Goal: Check status: Check status

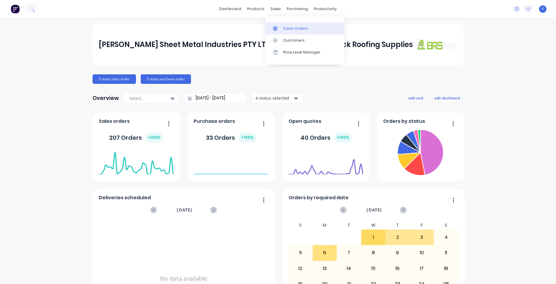
click at [275, 31] on icon at bounding box center [274, 28] width 5 height 5
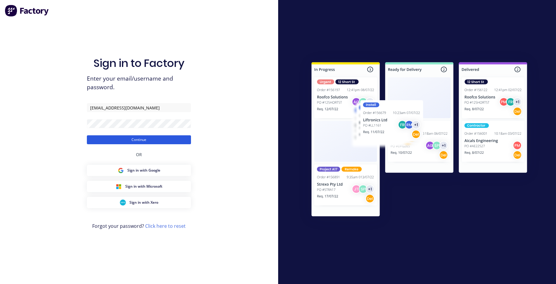
click at [142, 141] on button "Continue" at bounding box center [139, 139] width 104 height 9
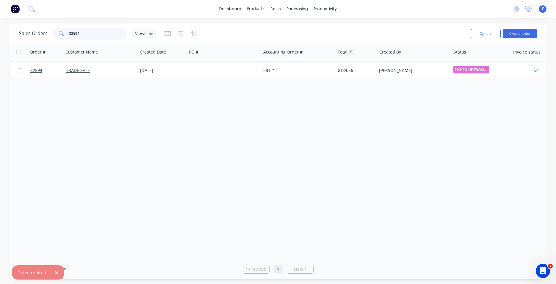
drag, startPoint x: 90, startPoint y: 34, endPoint x: -15, endPoint y: 32, distance: 105.3
click at [69, 32] on input "32594" at bounding box center [98, 34] width 58 height 12
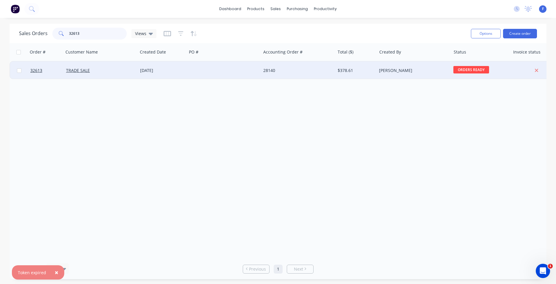
type input "32613"
click at [362, 69] on div "$378.61" at bounding box center [355, 71] width 35 height 6
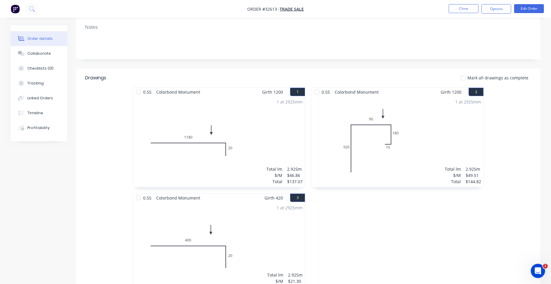
scroll to position [212, 0]
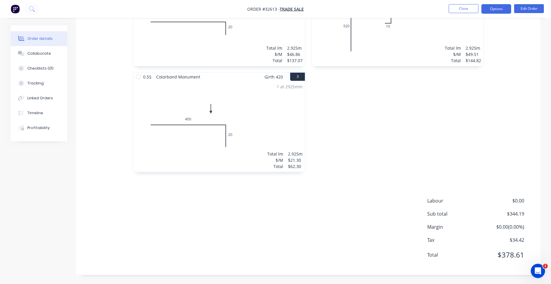
click at [489, 12] on button "Options" at bounding box center [496, 9] width 30 height 10
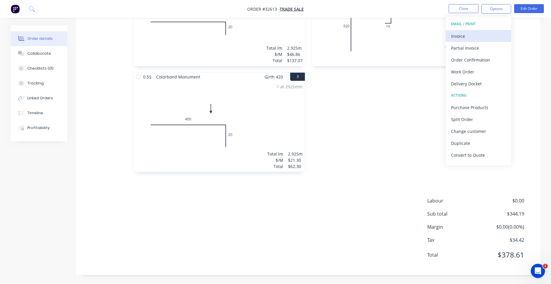
click at [471, 36] on div "Invoice" at bounding box center [478, 36] width 55 height 9
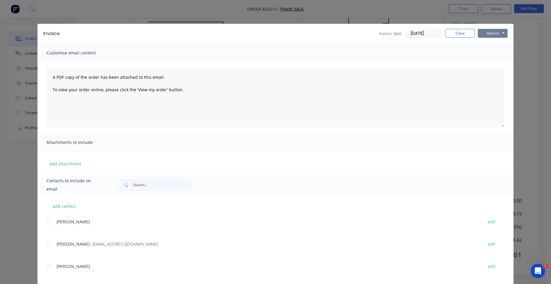
click at [499, 31] on button "Options" at bounding box center [493, 33] width 30 height 9
click at [493, 56] on button "Print" at bounding box center [497, 54] width 38 height 10
click at [458, 32] on button "Close" at bounding box center [460, 33] width 30 height 9
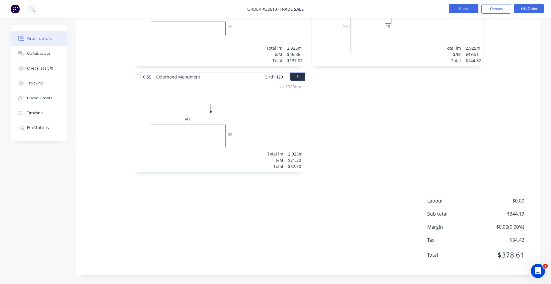
click at [468, 8] on button "Close" at bounding box center [463, 8] width 30 height 9
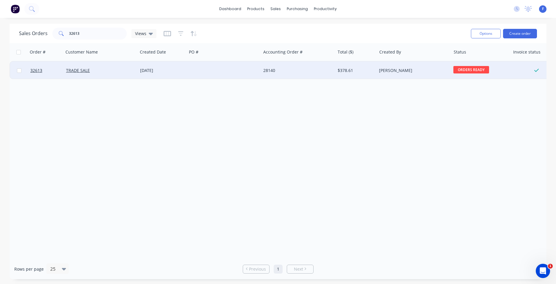
click at [403, 73] on div "[PERSON_NAME]" at bounding box center [412, 71] width 66 height 6
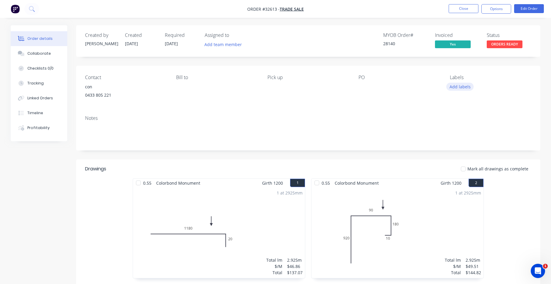
click at [459, 90] on button "Add labels" at bounding box center [459, 87] width 27 height 8
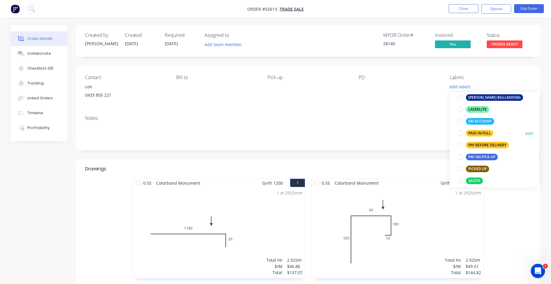
scroll to position [170, 0]
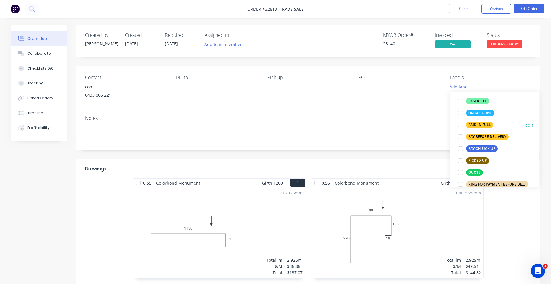
click at [461, 125] on div at bounding box center [460, 125] width 12 height 12
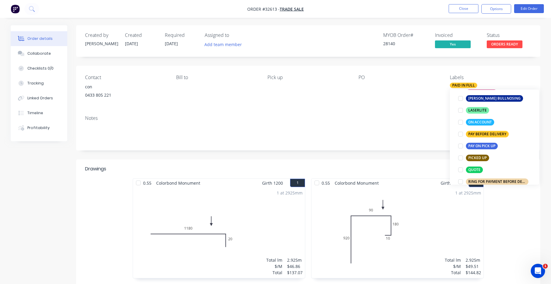
scroll to position [15, 0]
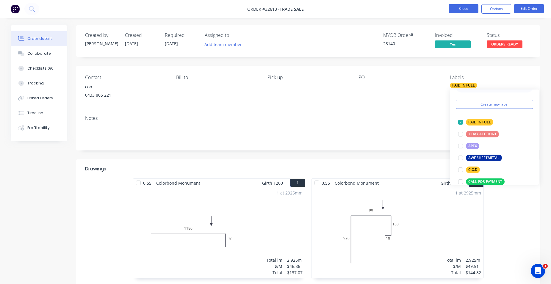
click at [473, 8] on button "Close" at bounding box center [463, 8] width 30 height 9
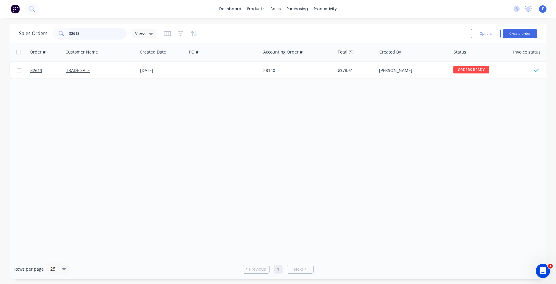
click at [86, 33] on input "32613" at bounding box center [98, 34] width 58 height 12
type input "3"
click at [15, 9] on img at bounding box center [15, 8] width 9 height 9
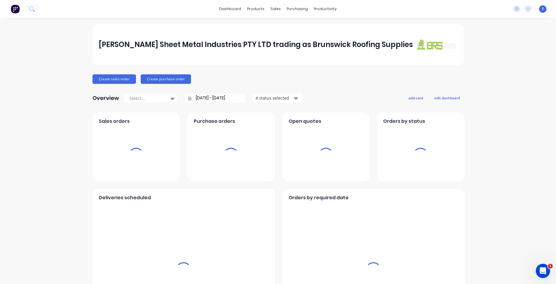
click at [273, 10] on div "sales" at bounding box center [275, 8] width 16 height 9
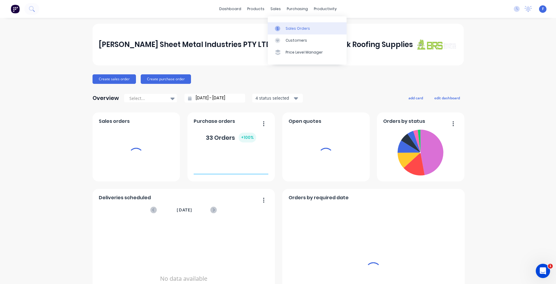
click at [288, 27] on div "Sales Orders" at bounding box center [297, 28] width 24 height 5
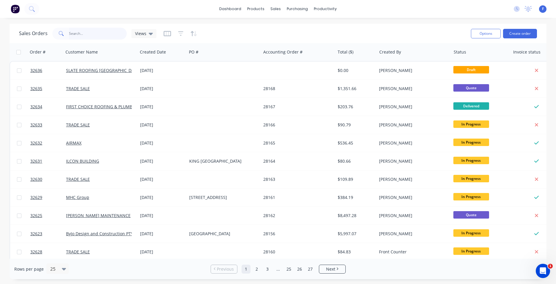
click at [108, 31] on input "text" at bounding box center [98, 34] width 58 height 12
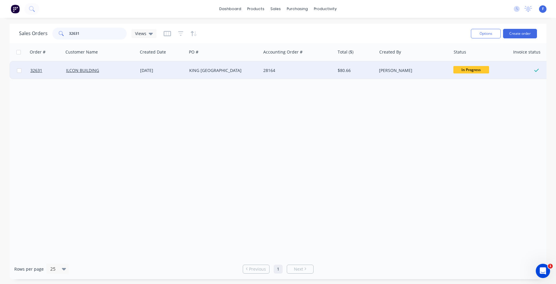
type input "32631"
click at [147, 71] on div "[DATE]" at bounding box center [162, 71] width 44 height 6
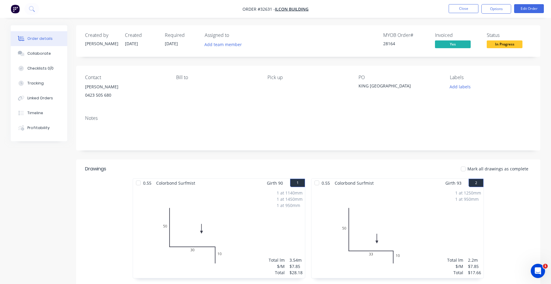
click at [496, 44] on span "In Progress" at bounding box center [504, 43] width 36 height 7
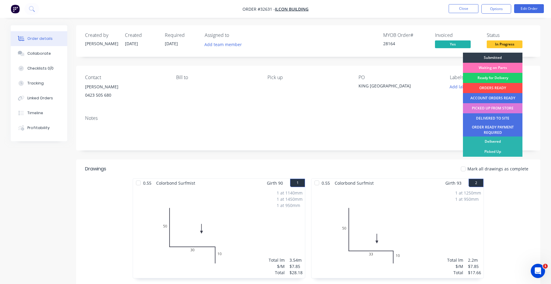
click at [491, 87] on div "ORDERS READY" at bounding box center [492, 88] width 59 height 10
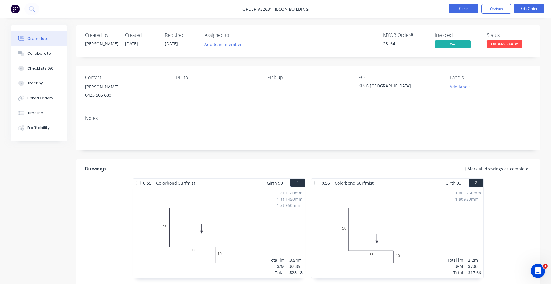
click at [465, 9] on button "Close" at bounding box center [463, 8] width 30 height 9
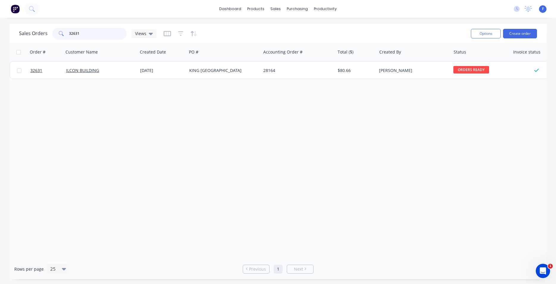
click at [112, 32] on input "32631" at bounding box center [98, 34] width 58 height 12
type input "3"
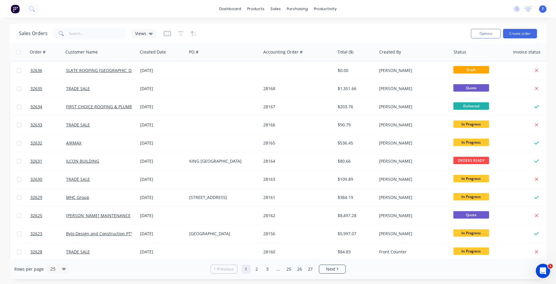
click at [15, 9] on img at bounding box center [15, 8] width 9 height 9
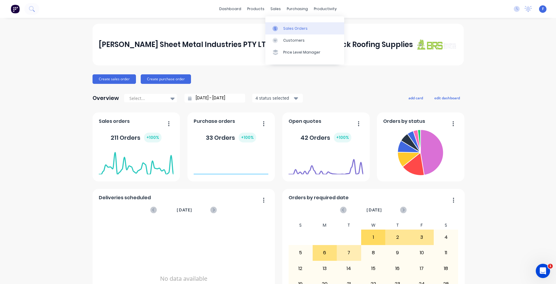
click at [288, 31] on link "Sales Orders" at bounding box center [304, 28] width 79 height 12
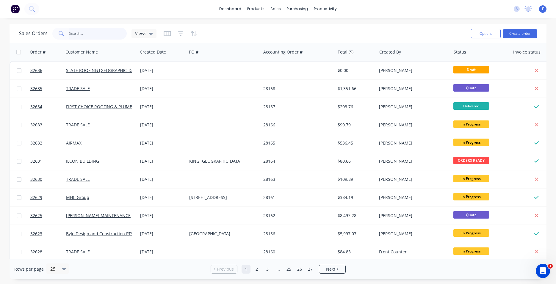
click at [84, 31] on input "text" at bounding box center [98, 34] width 58 height 12
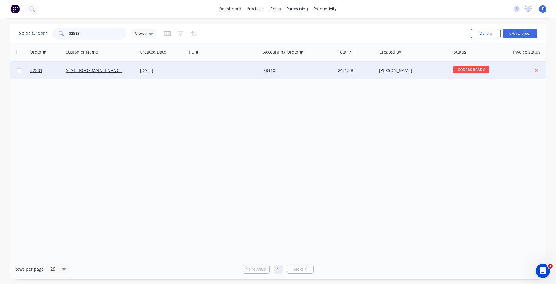
type input "32583"
click at [233, 69] on div at bounding box center [224, 71] width 74 height 18
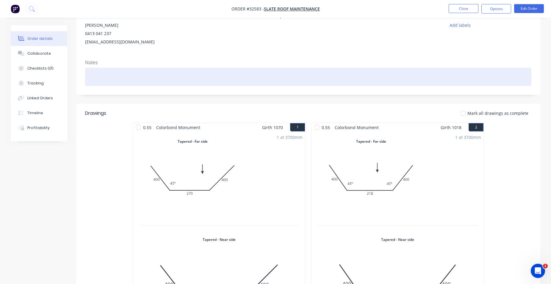
scroll to position [50, 0]
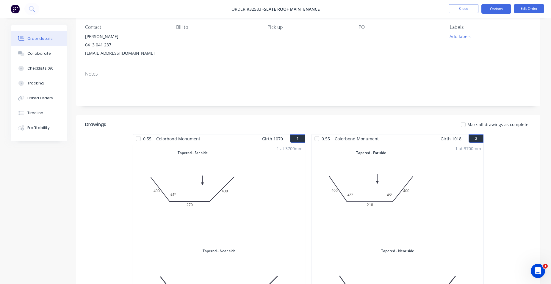
click at [501, 10] on button "Options" at bounding box center [496, 9] width 30 height 10
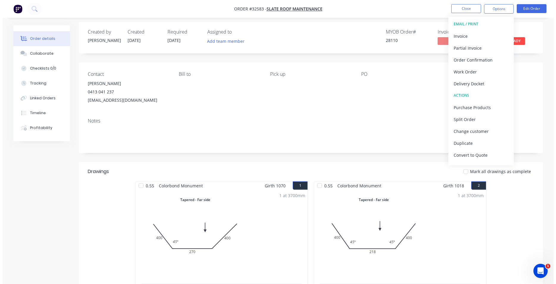
scroll to position [0, 0]
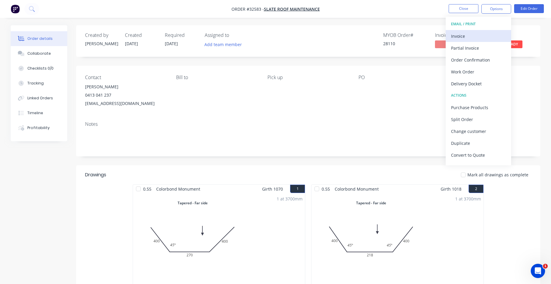
click at [466, 37] on div "Invoice" at bounding box center [478, 36] width 55 height 9
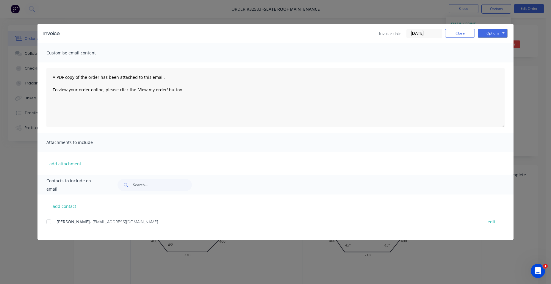
click at [49, 221] on div at bounding box center [49, 222] width 12 height 12
click at [486, 31] on button "Options" at bounding box center [493, 33] width 30 height 9
click at [499, 62] on button "Email" at bounding box center [497, 64] width 38 height 10
click at [463, 33] on button "Close" at bounding box center [460, 33] width 30 height 9
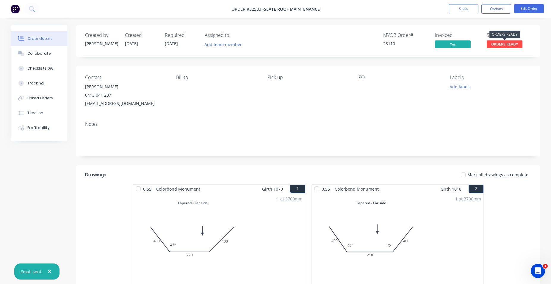
click at [500, 46] on span "ORDERS READY" at bounding box center [504, 43] width 36 height 7
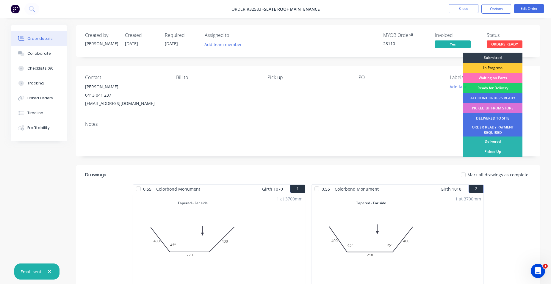
click at [506, 109] on div "PICKED UP FROM STORE" at bounding box center [492, 108] width 59 height 10
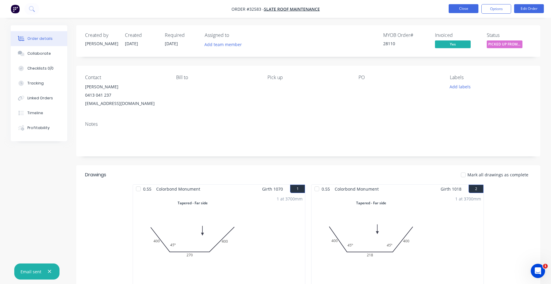
click at [464, 10] on button "Close" at bounding box center [463, 8] width 30 height 9
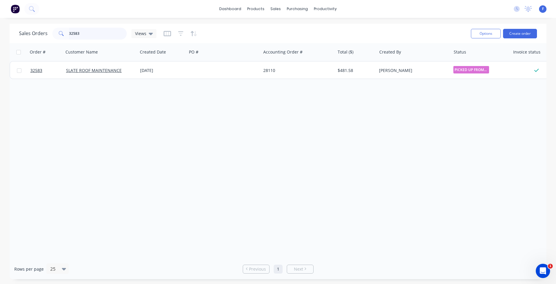
click at [103, 32] on input "32583" at bounding box center [98, 34] width 58 height 12
type input "3"
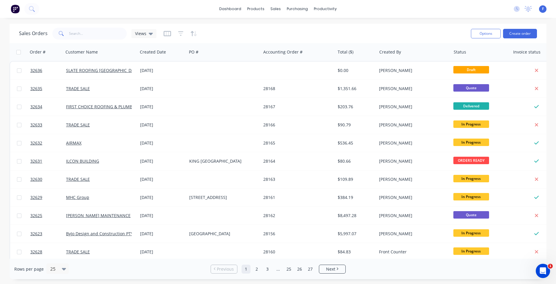
click at [13, 8] on img at bounding box center [15, 8] width 9 height 9
